Goal: Task Accomplishment & Management: Use online tool/utility

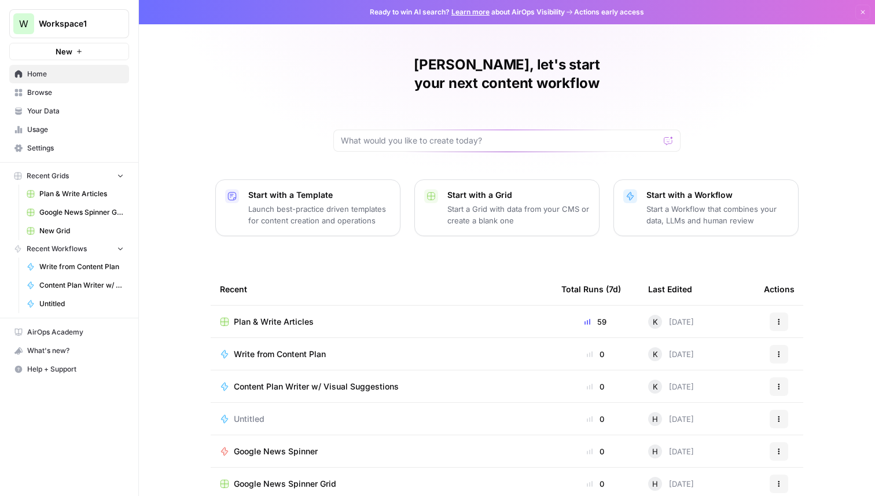
click at [120, 17] on button "W Workspace1" at bounding box center [69, 23] width 120 height 29
click at [70, 115] on span "Create Workspace" at bounding box center [109, 114] width 159 height 12
